Goal: Task Accomplishment & Management: Use online tool/utility

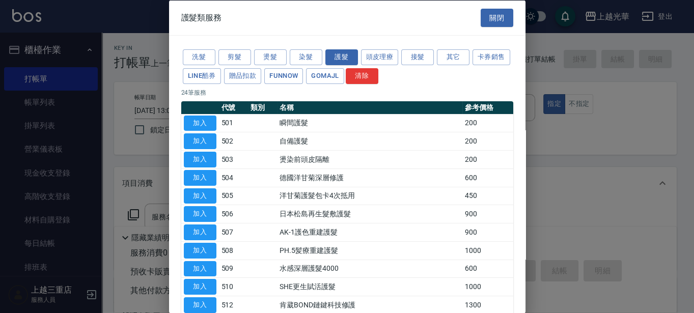
scroll to position [250, 0]
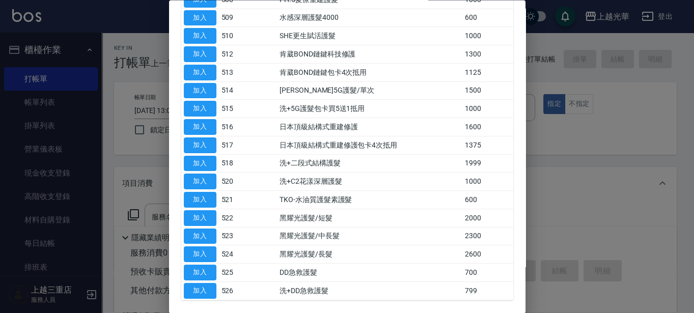
click at [638, 92] on div at bounding box center [347, 156] width 694 height 313
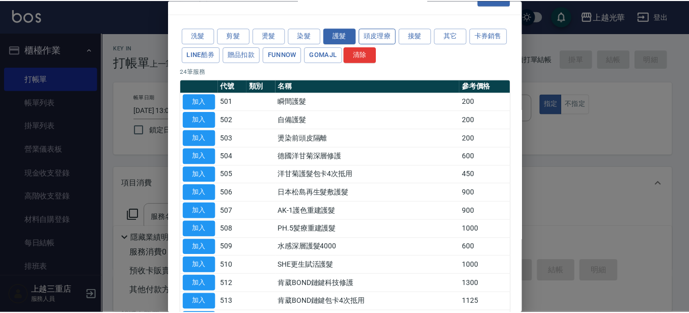
scroll to position [0, 0]
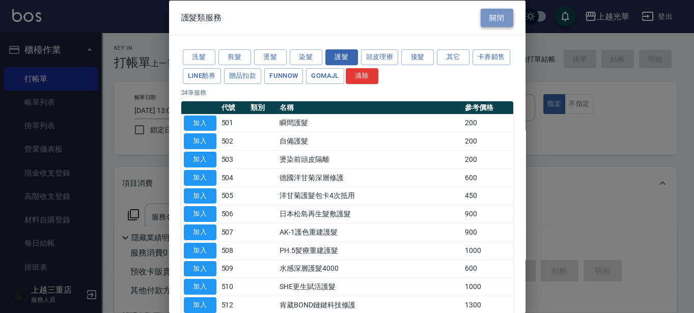
click at [484, 20] on button "關閉" at bounding box center [496, 17] width 33 height 19
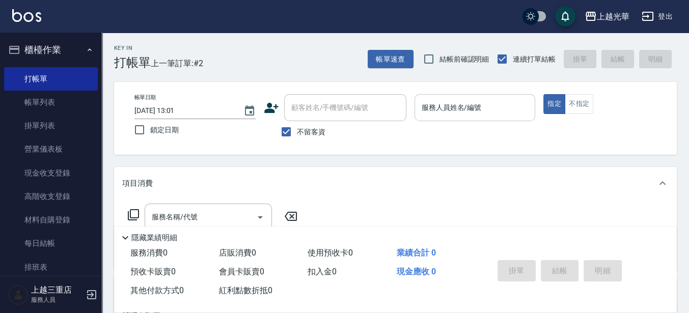
click at [532, 118] on div "服務人員姓名/編號" at bounding box center [474, 107] width 121 height 27
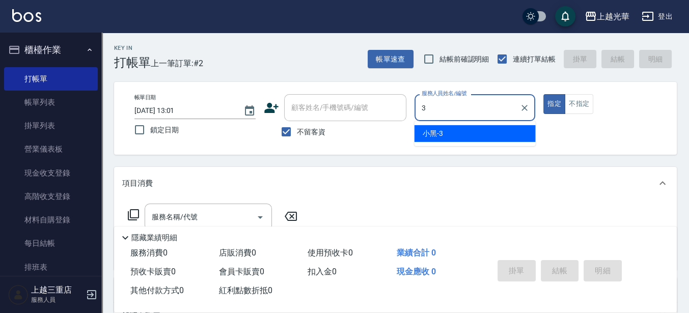
type input "小黑-3"
type button "true"
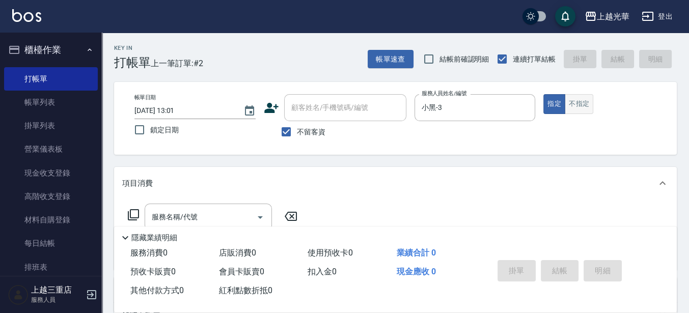
click at [590, 107] on button "不指定" at bounding box center [578, 104] width 28 height 20
click at [216, 219] on input "服務名稱/代號" at bounding box center [200, 217] width 103 height 18
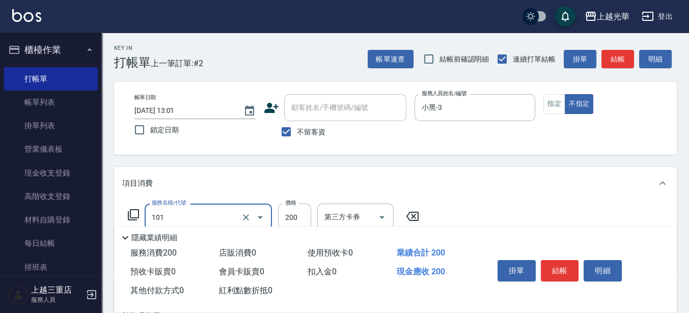
type input "不指定洗髮(101)"
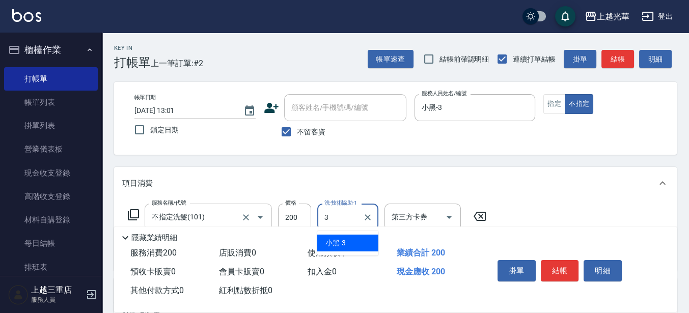
type input "小黑-3"
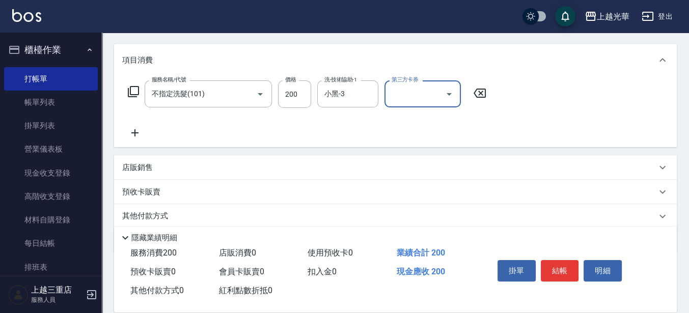
scroll to position [127, 0]
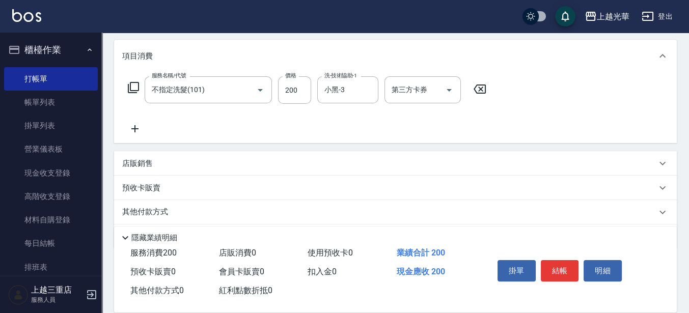
click at [132, 134] on icon at bounding box center [134, 129] width 25 height 12
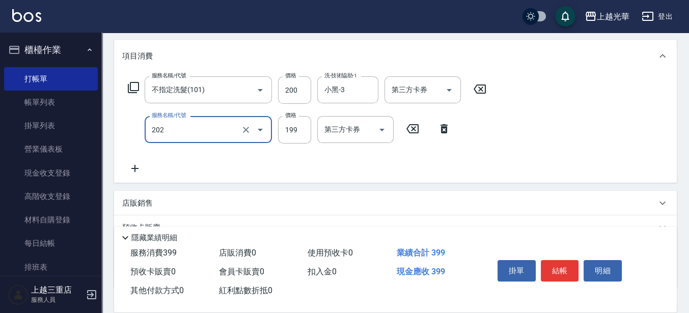
type input "不指定單剪(202)"
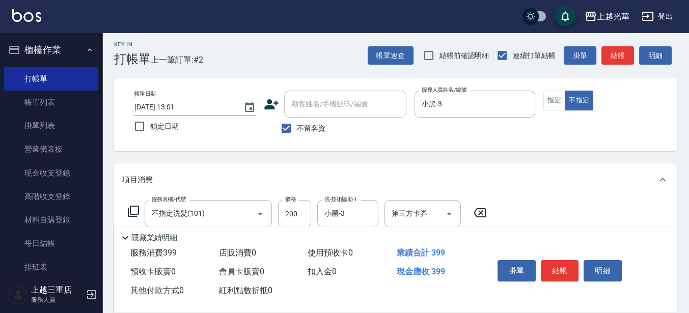
scroll to position [0, 0]
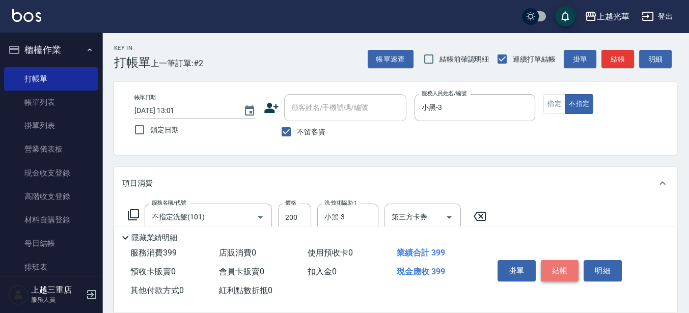
click at [553, 265] on button "結帳" at bounding box center [559, 270] width 38 height 21
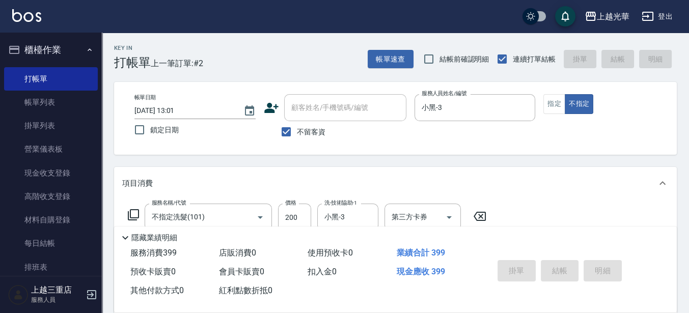
type input "[DATE] 13:57"
